Goal: Transaction & Acquisition: Purchase product/service

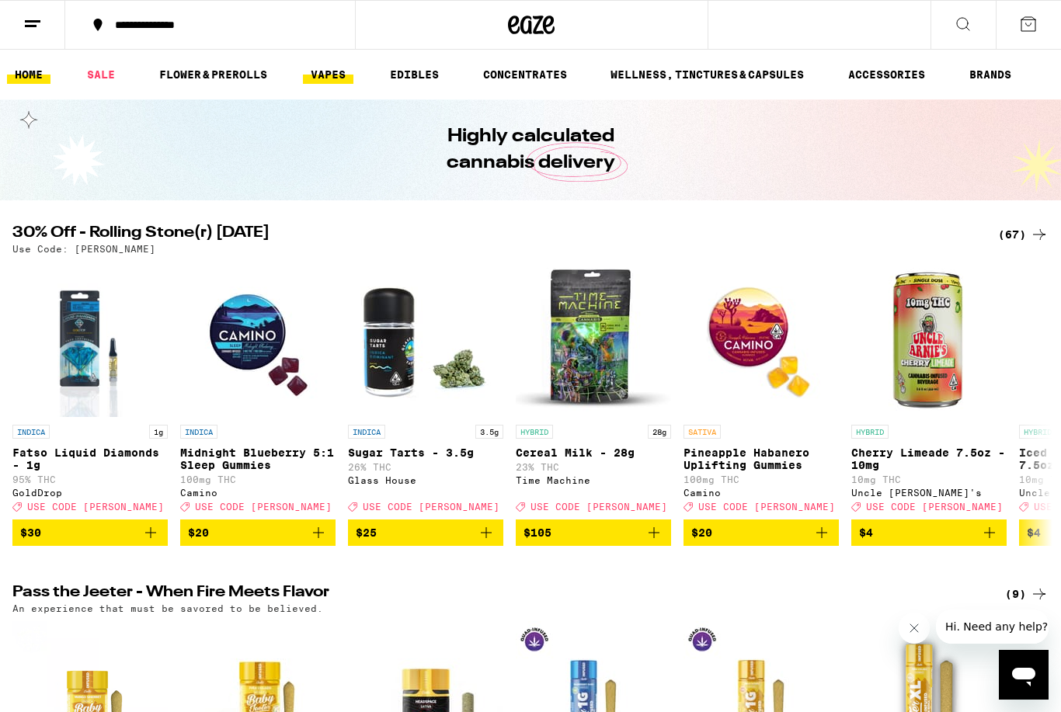
click at [332, 75] on link "VAPES" at bounding box center [328, 74] width 50 height 19
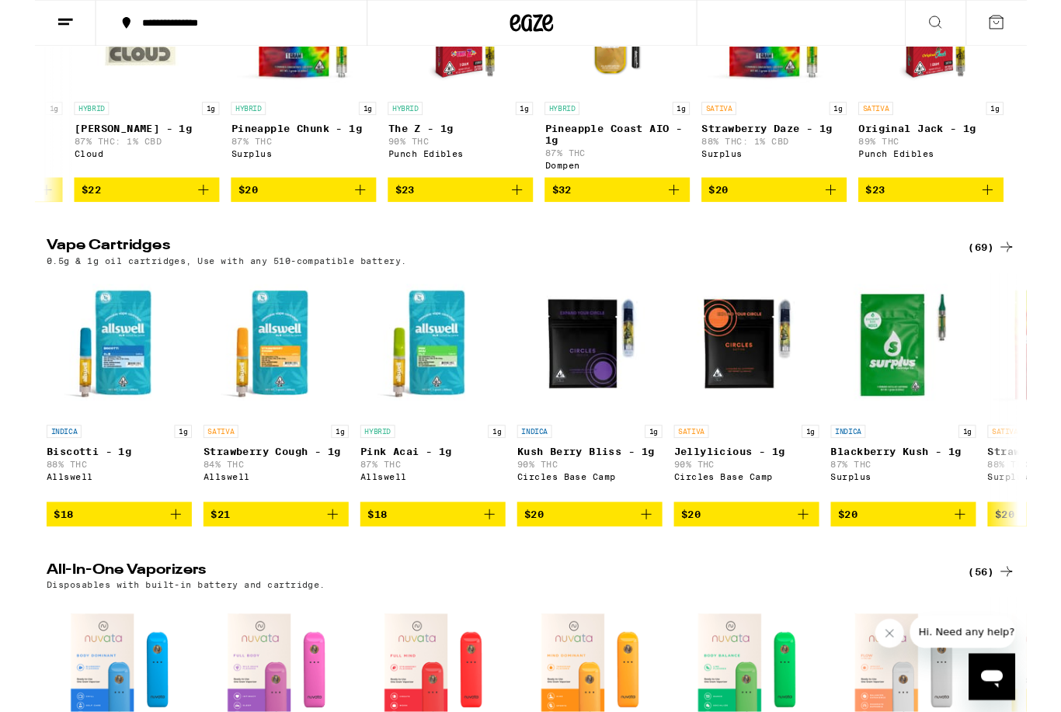
scroll to position [307, 0]
click at [825, 559] on icon "Add to bag" at bounding box center [821, 550] width 19 height 19
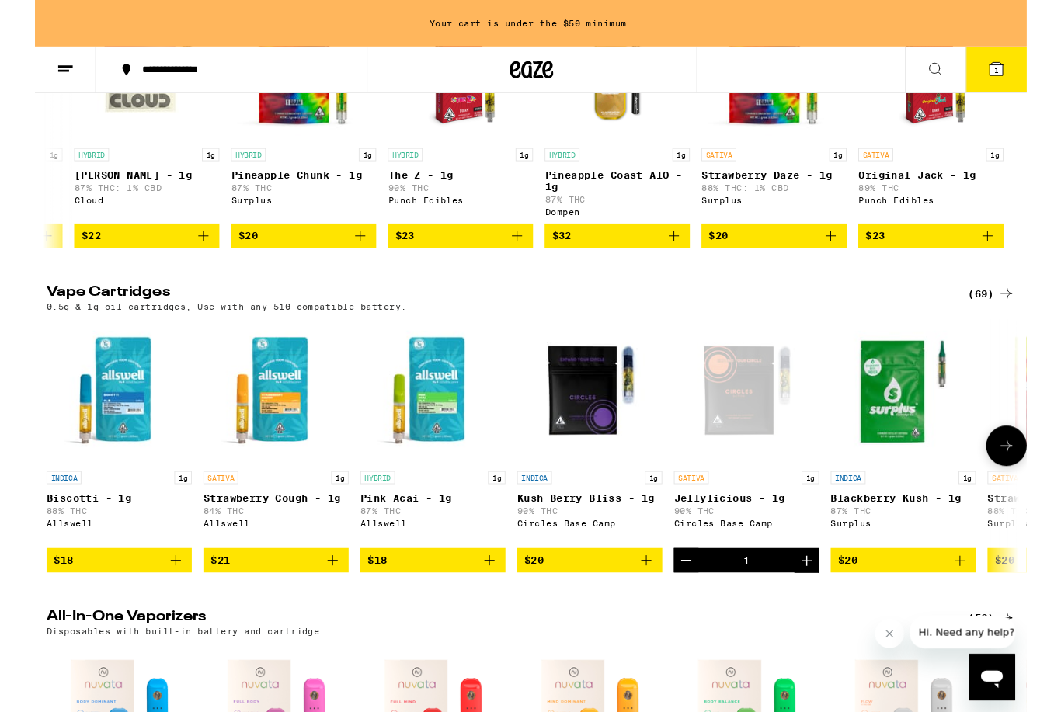
click at [822, 605] on icon "Increment" at bounding box center [825, 599] width 11 height 11
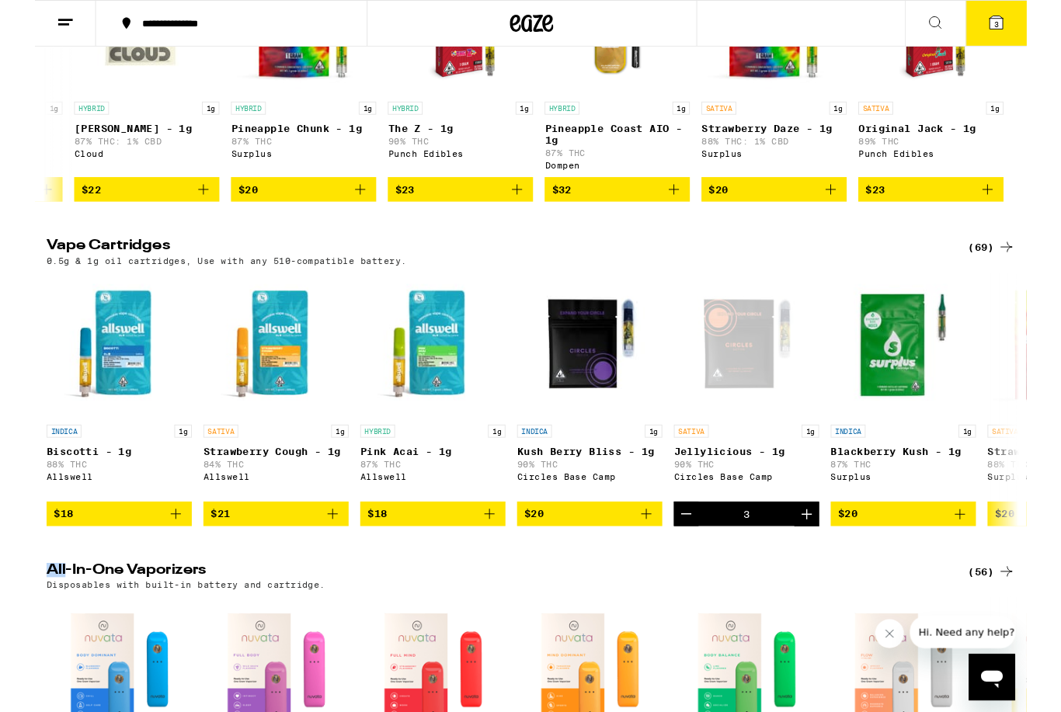
click at [1029, 26] on span "3" at bounding box center [1028, 25] width 5 height 9
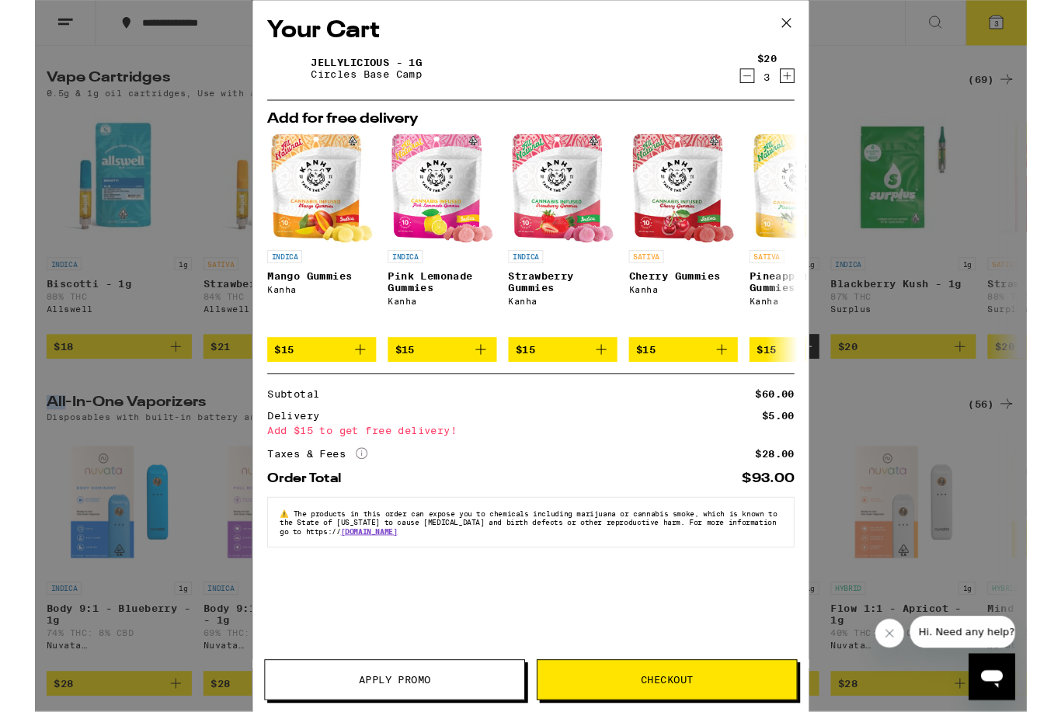
scroll to position [486, 0]
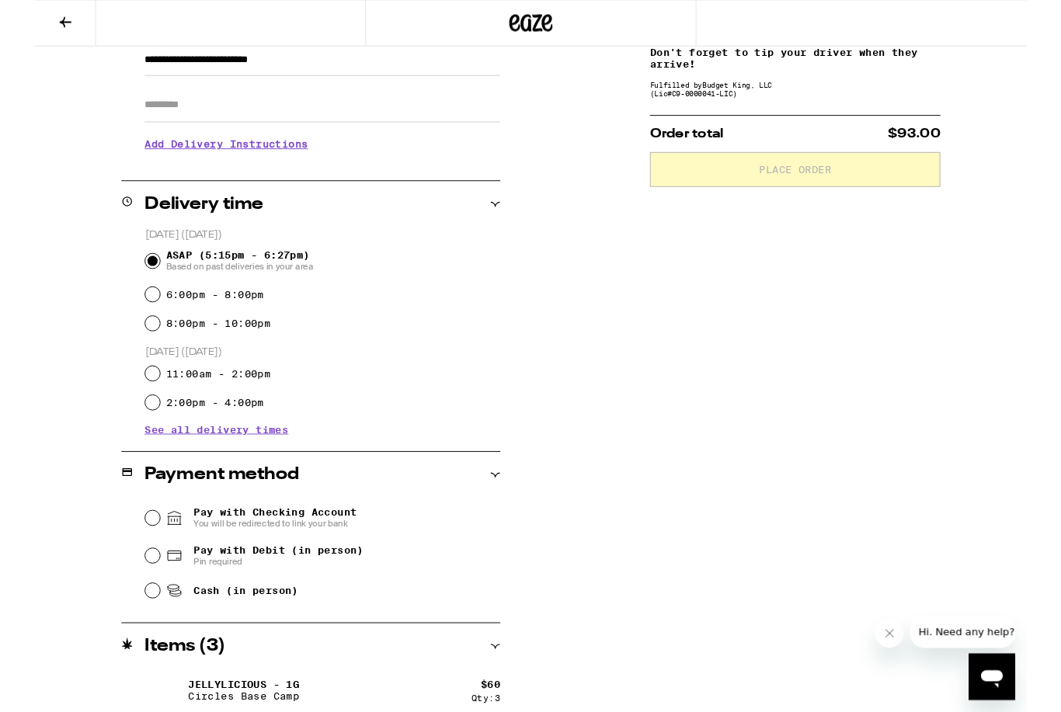
scroll to position [252, 0]
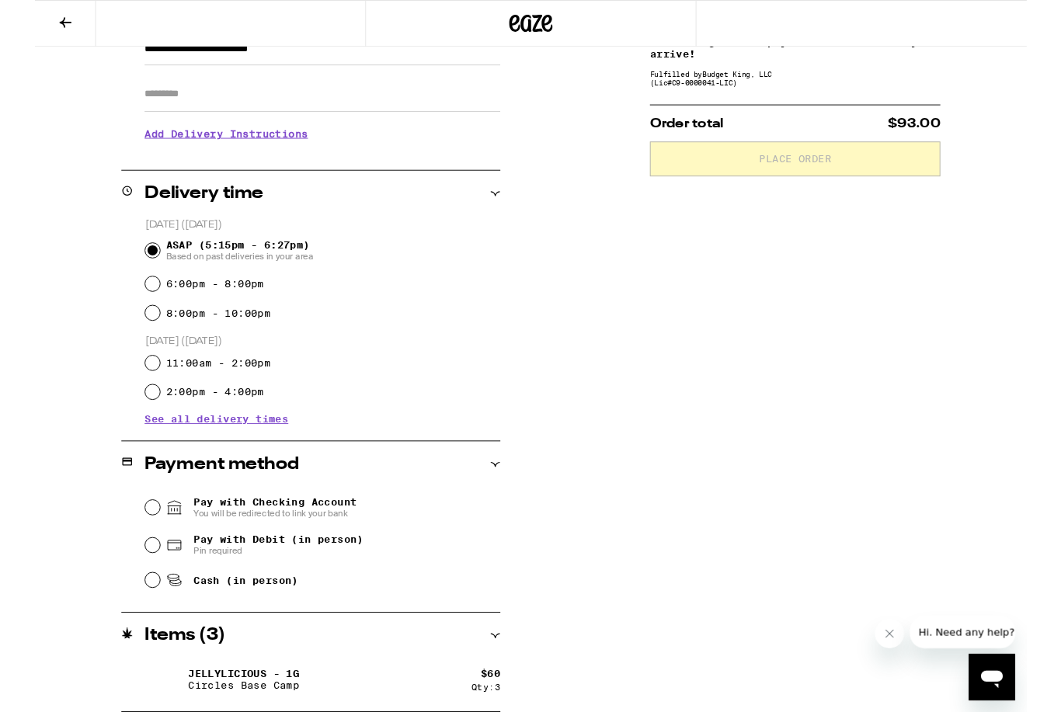
click at [317, 578] on span "Pay with Debit (in person)" at bounding box center [260, 577] width 182 height 12
click at [134, 578] on input "Pay with Debit (in person) Pin required" at bounding box center [126, 583] width 16 height 16
radio input "true"
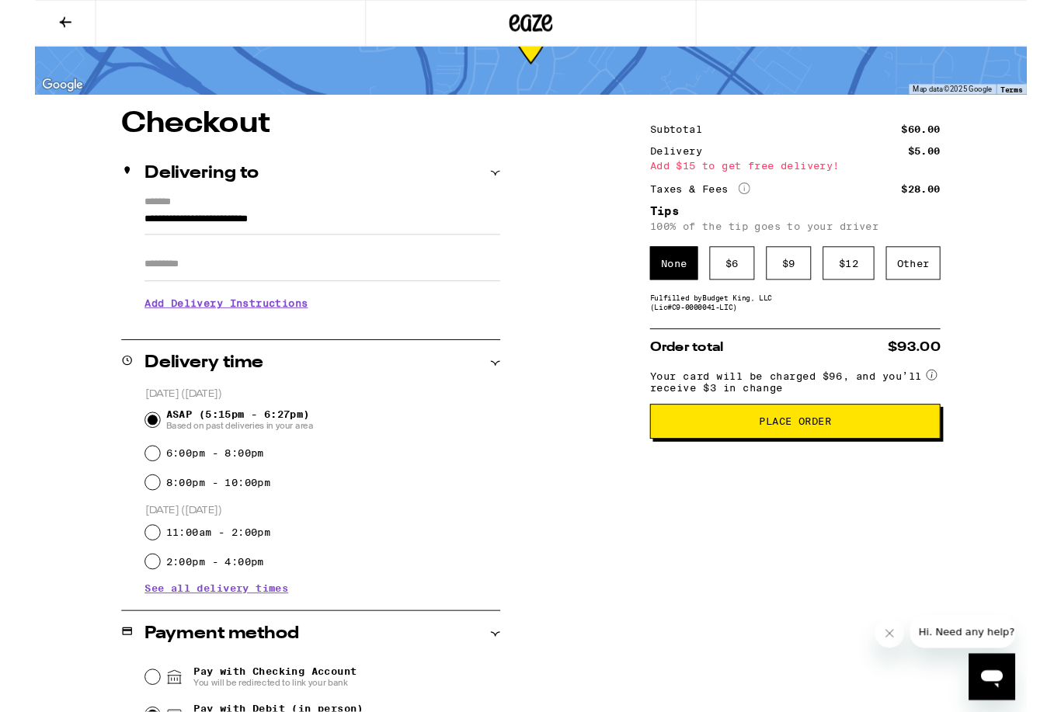
scroll to position [41, 0]
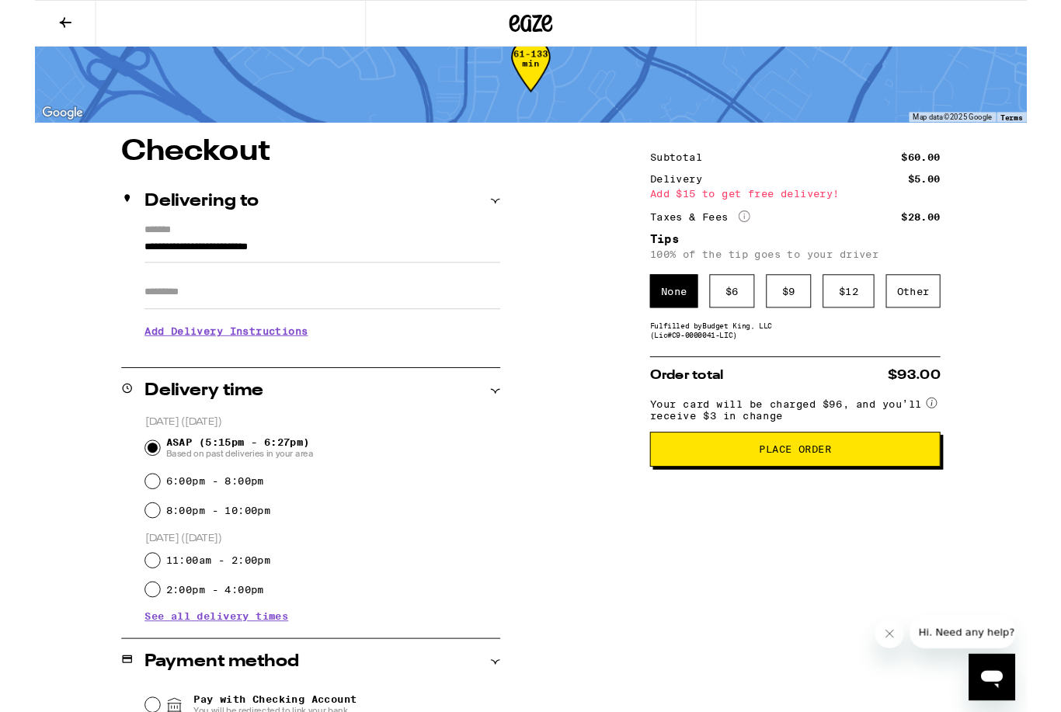
click at [282, 358] on h3 "Add Delivery Instructions" at bounding box center [307, 354] width 381 height 36
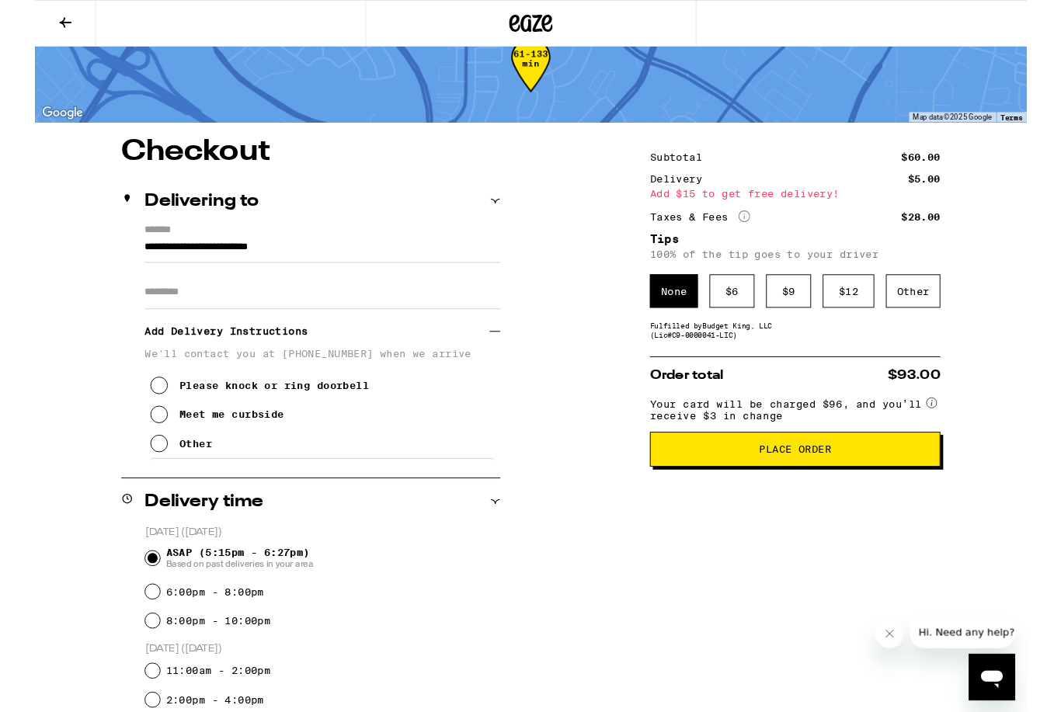
click at [130, 481] on icon at bounding box center [132, 474] width 19 height 19
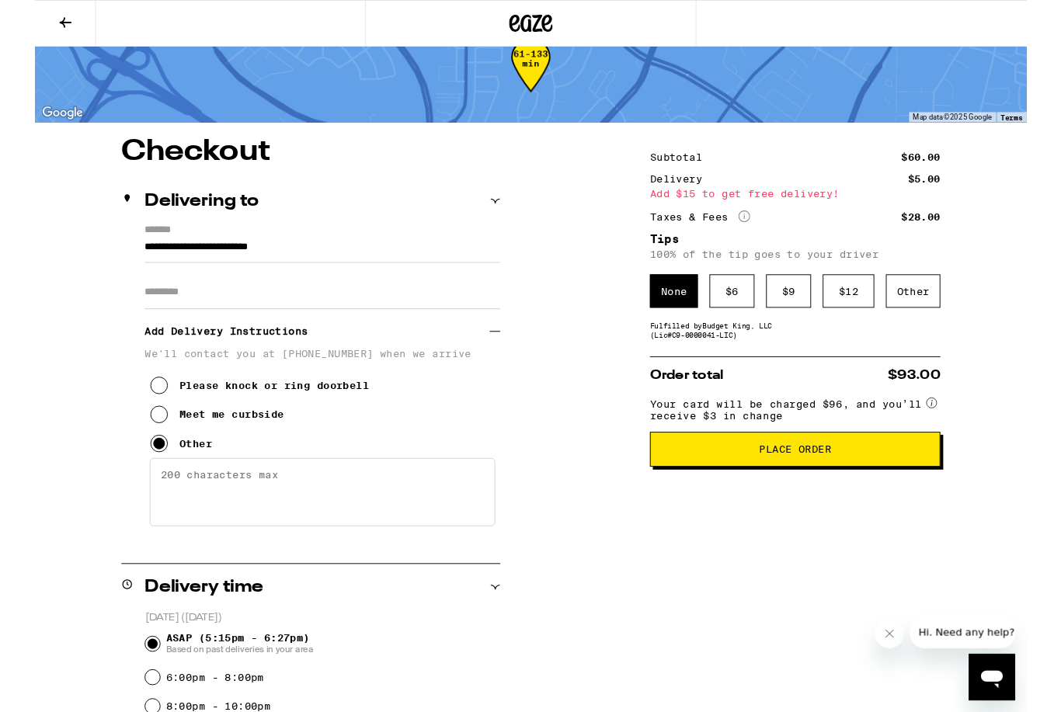
click at [169, 530] on textarea "Enter any other delivery instructions you want driver to know" at bounding box center [308, 526] width 370 height 73
type textarea "Please text! My doorbell is hard to hear!"
drag, startPoint x: 714, startPoint y: 494, endPoint x: 707, endPoint y: 589, distance: 95.8
click at [707, 589] on div "Subtotal $60.00 Delivery $5.00 Add $15 to get free delivery! Taxes & Fees More …" at bounding box center [813, 665] width 311 height 1036
click at [746, 322] on div "$ 6" at bounding box center [745, 312] width 48 height 36
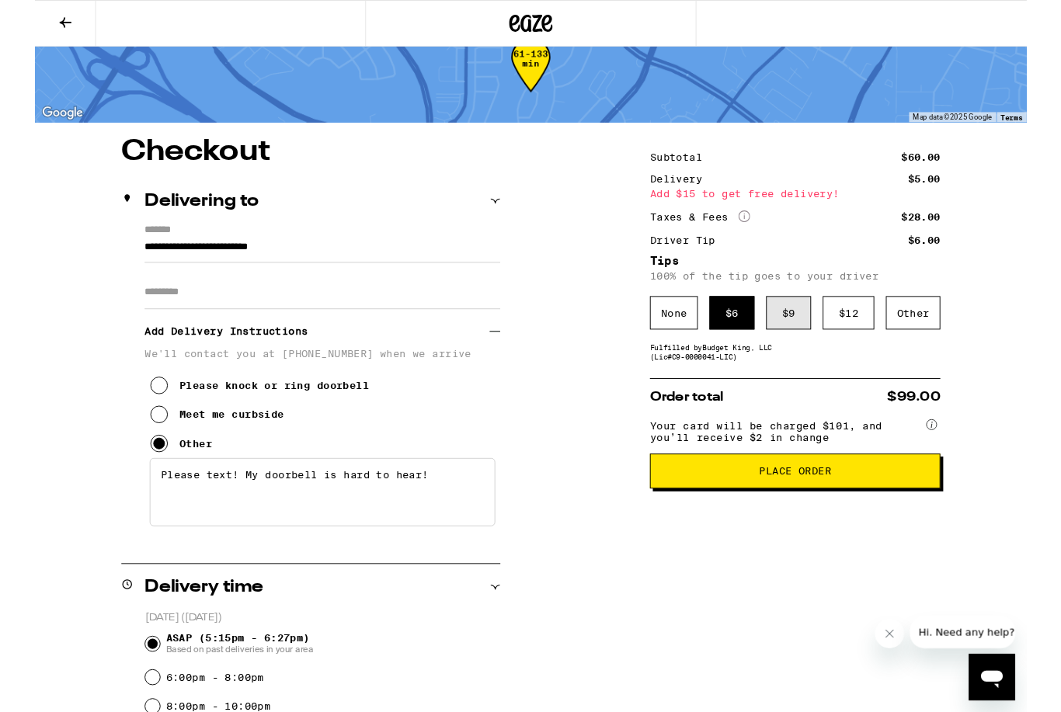
click at [804, 348] on div "$ 9" at bounding box center [806, 335] width 48 height 36
click at [920, 339] on div "Other" at bounding box center [939, 335] width 58 height 36
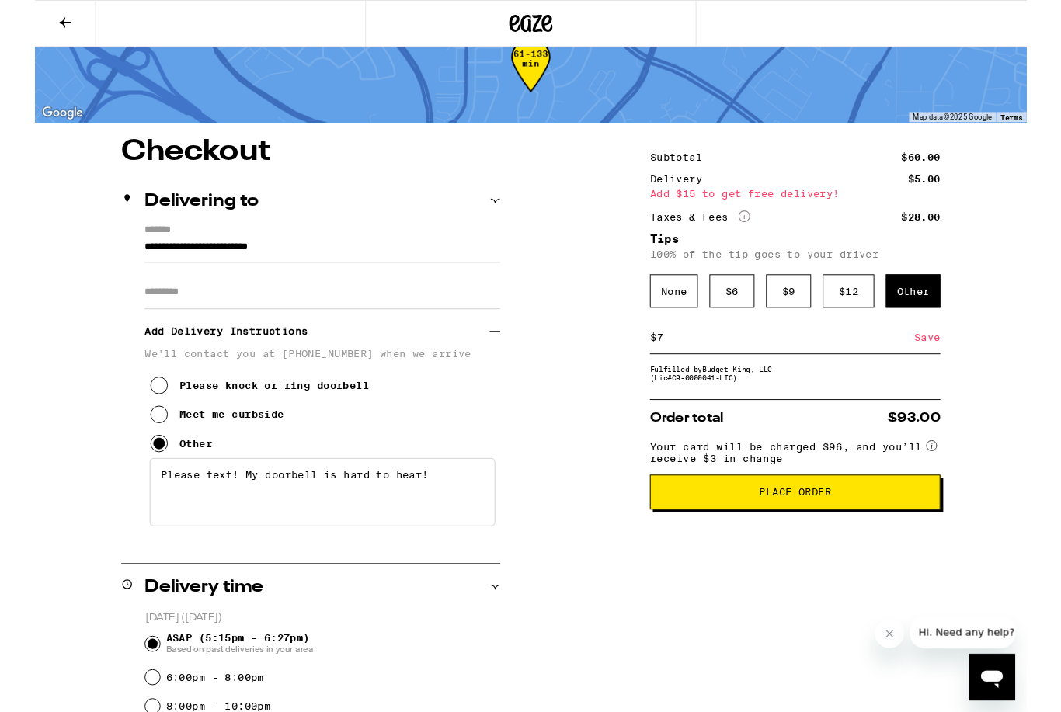
type input "7"
click at [951, 370] on div "Save" at bounding box center [954, 361] width 28 height 34
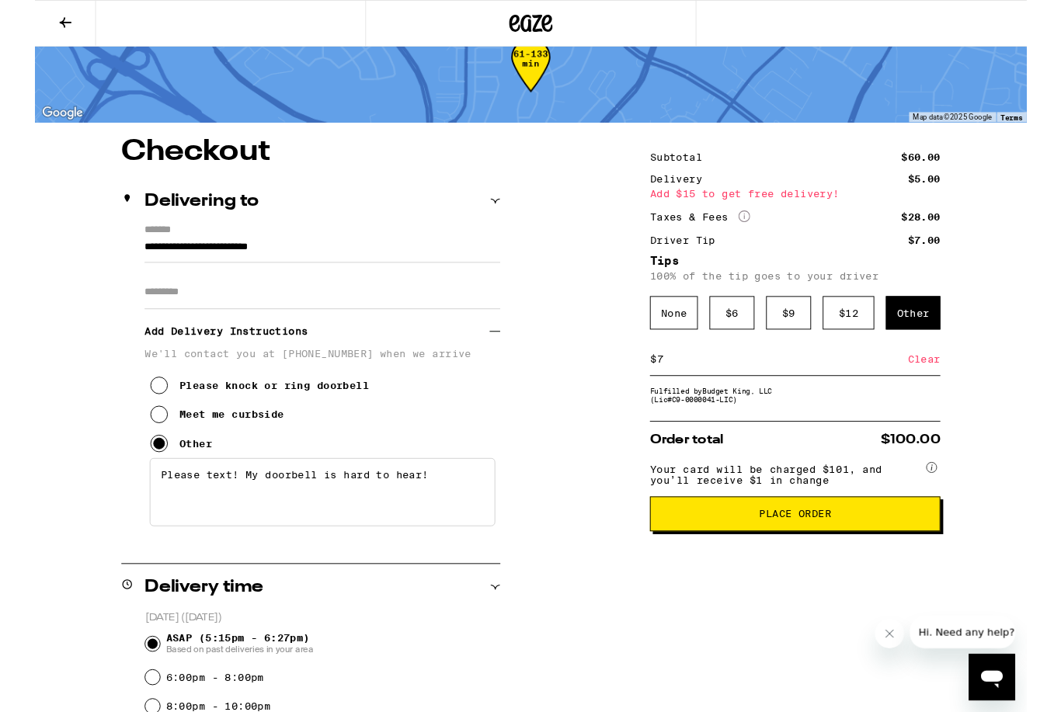
click at [806, 555] on span "Place Order" at bounding box center [813, 549] width 77 height 11
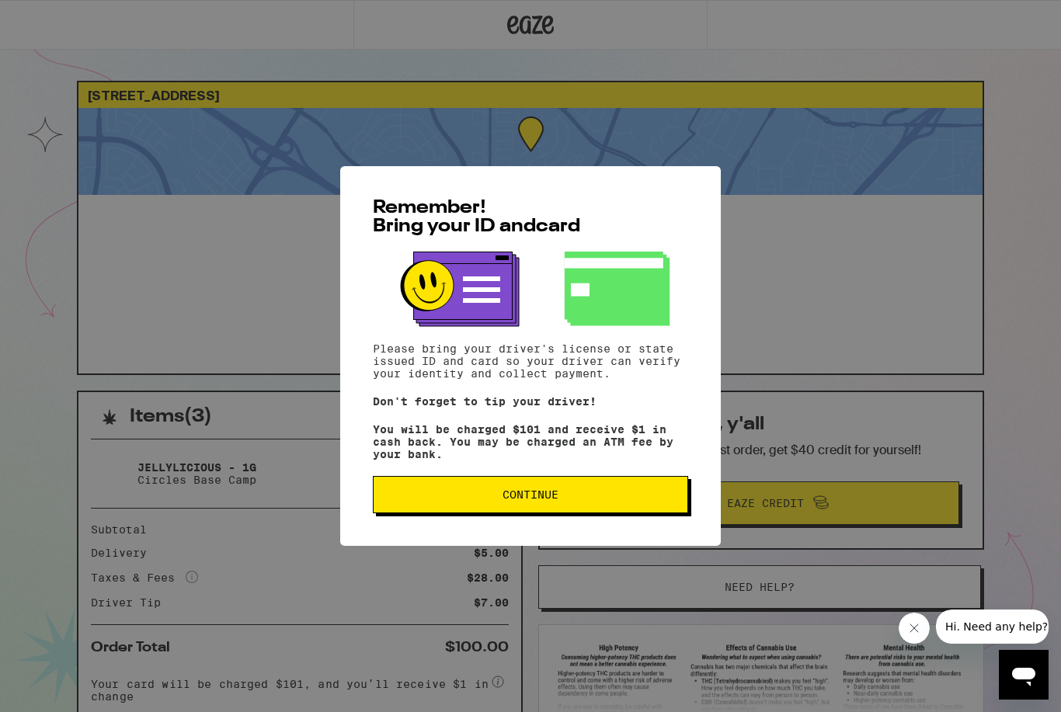
click at [560, 500] on span "Continue" at bounding box center [530, 494] width 289 height 11
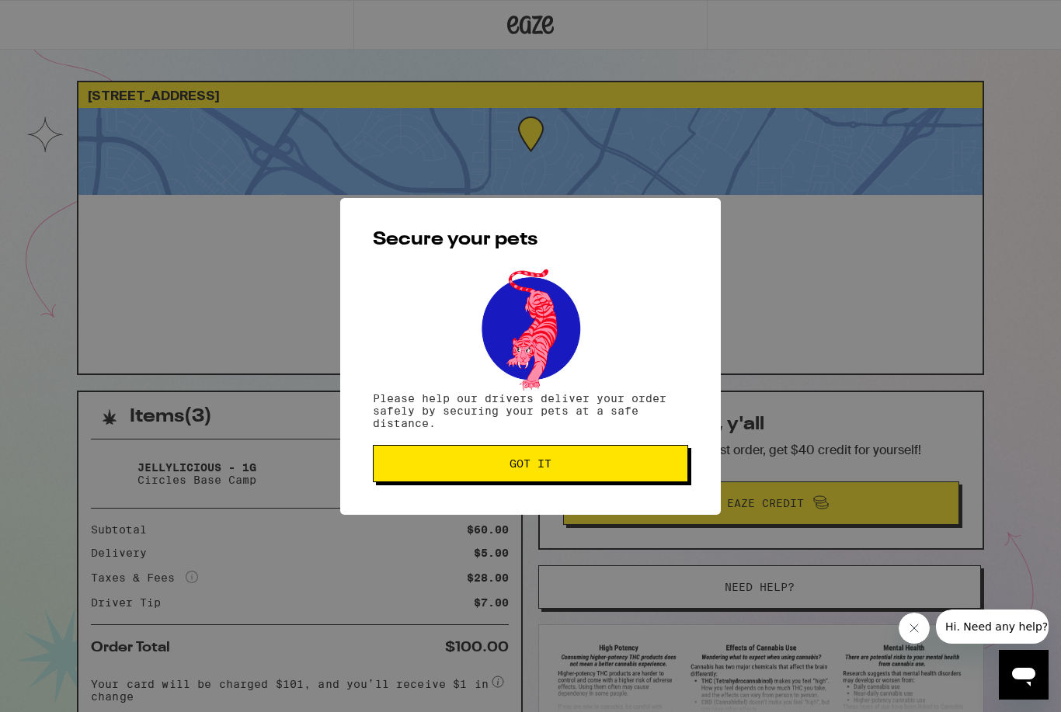
click at [530, 469] on span "Got it" at bounding box center [530, 463] width 42 height 11
